Goal: Ask a question

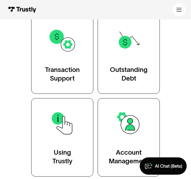
scroll to position [80, 0]
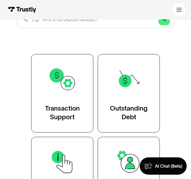
click at [66, 103] on link "Transaction Support" at bounding box center [62, 93] width 62 height 79
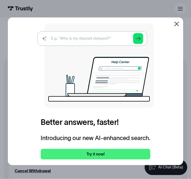
click at [178, 27] on icon at bounding box center [176, 24] width 6 height 6
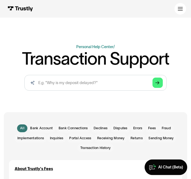
scroll to position [6, 0]
click at [57, 84] on input "search" at bounding box center [95, 83] width 142 height 16
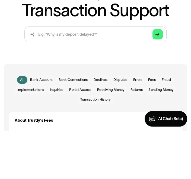
click at [156, 81] on icon "Arrow Right" at bounding box center [157, 83] width 4 height 4
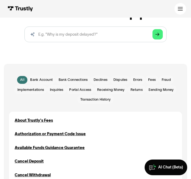
click at [161, 165] on div "AI Chat (Beta)" at bounding box center [170, 167] width 25 height 5
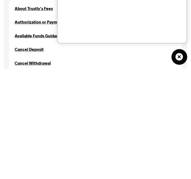
scroll to position [167, 0]
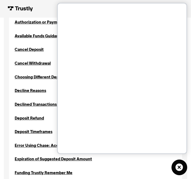
click at [134, 170] on div "Funding Trustly Remember Me Bank Account Sending Money" at bounding box center [95, 173] width 161 height 6
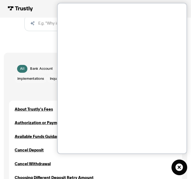
scroll to position [66, 0]
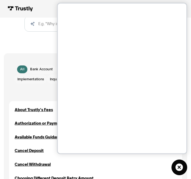
click at [184, 168] on link "AI Chat (Beta)" at bounding box center [179, 168] width 16 height 16
